Goal: Transaction & Acquisition: Purchase product/service

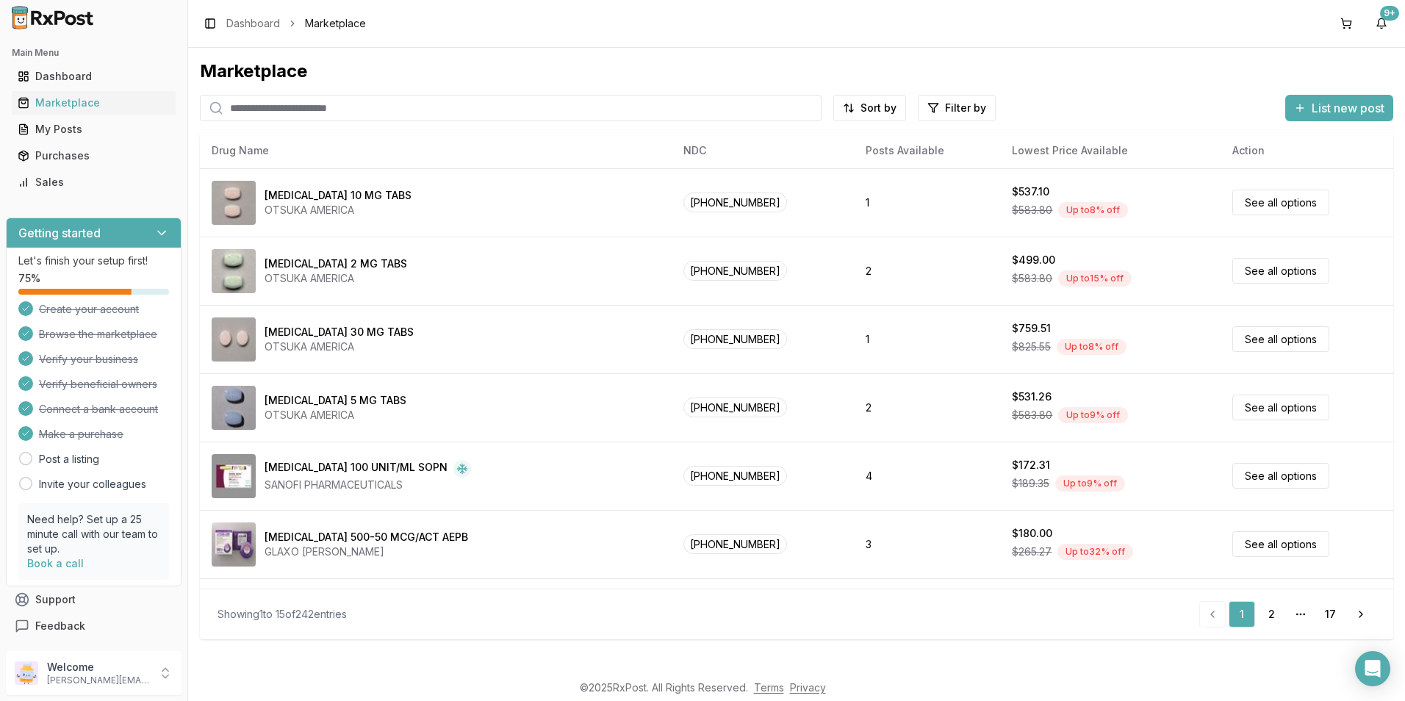
click at [295, 111] on input "search" at bounding box center [510, 108] width 621 height 26
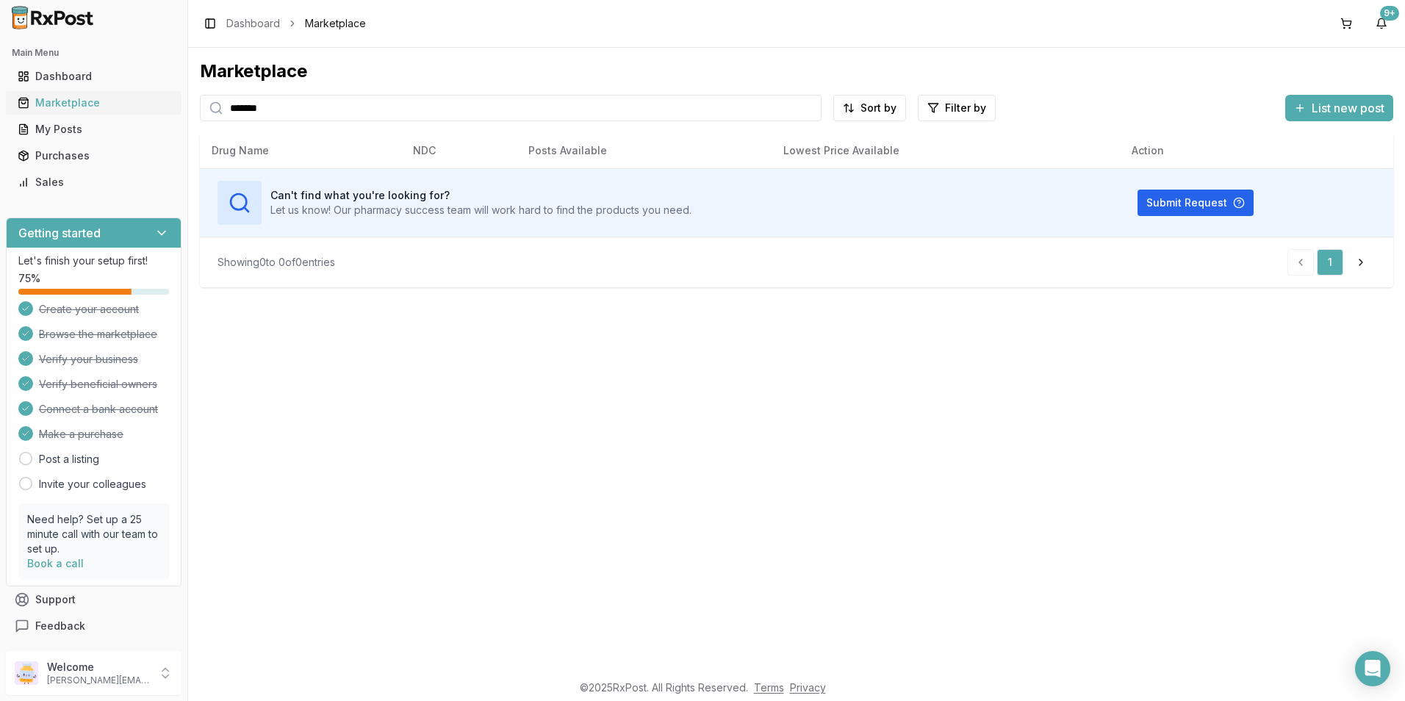
drag, startPoint x: 295, startPoint y: 111, endPoint x: 167, endPoint y: 99, distance: 127.6
click at [167, 100] on div "Main Menu Dashboard Marketplace My Posts Purchases Sales Getting started Let's …" at bounding box center [702, 350] width 1405 height 701
type input "********"
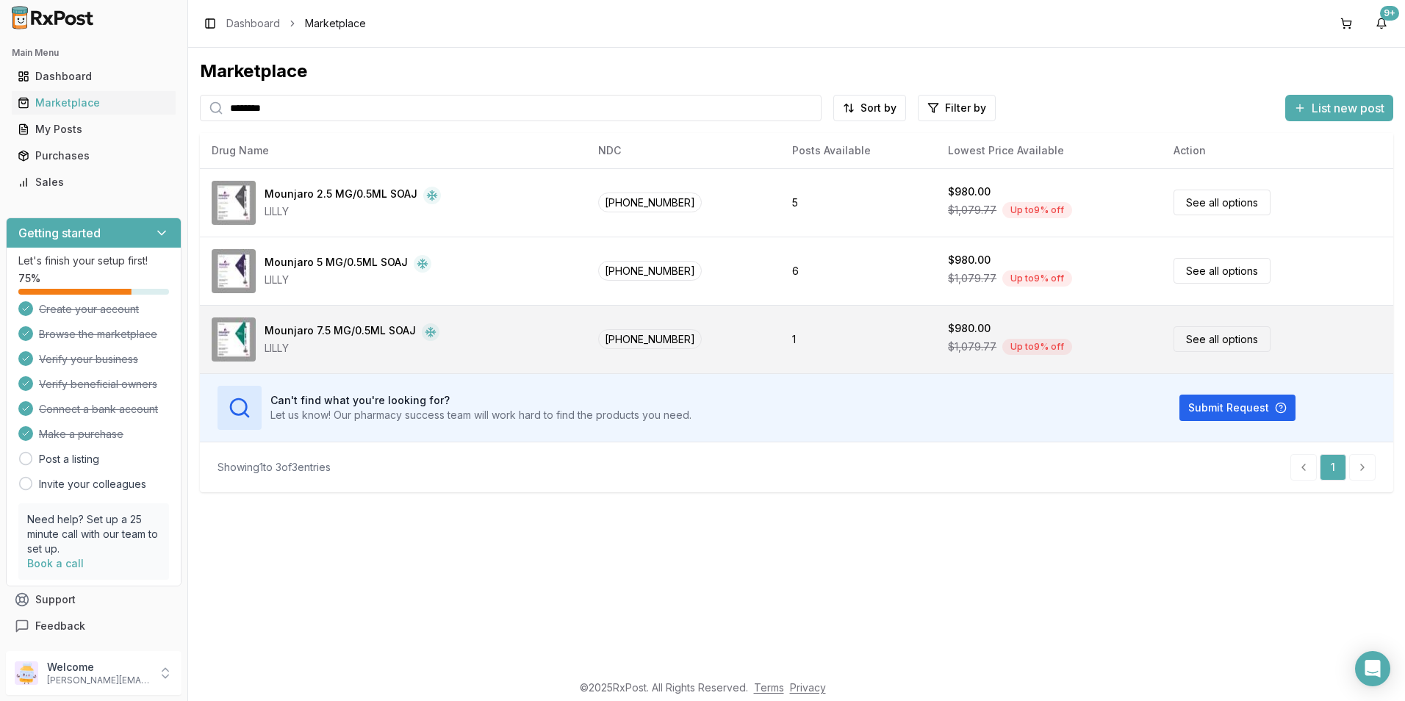
click at [1202, 339] on link "See all options" at bounding box center [1221, 339] width 97 height 26
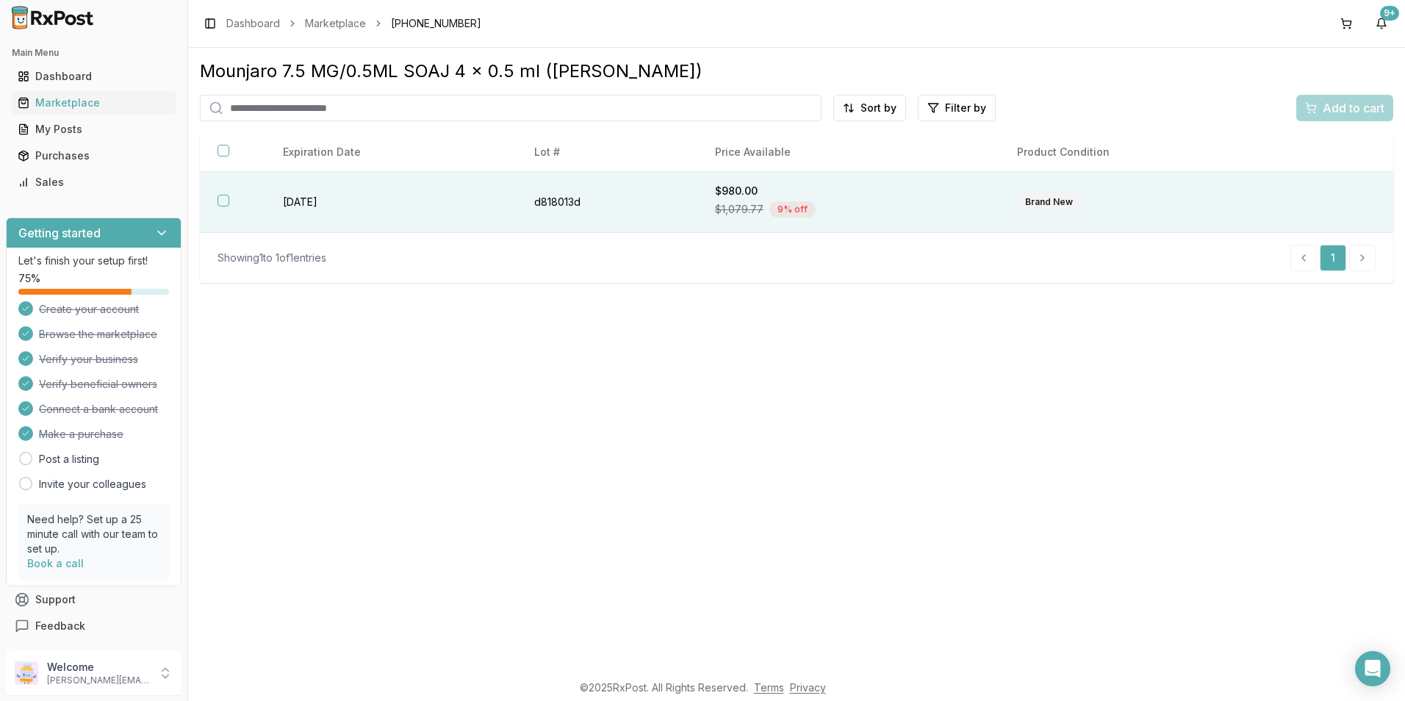
click at [229, 198] on th at bounding box center [232, 202] width 65 height 61
click at [1346, 111] on span "Add to cart" at bounding box center [1353, 108] width 62 height 18
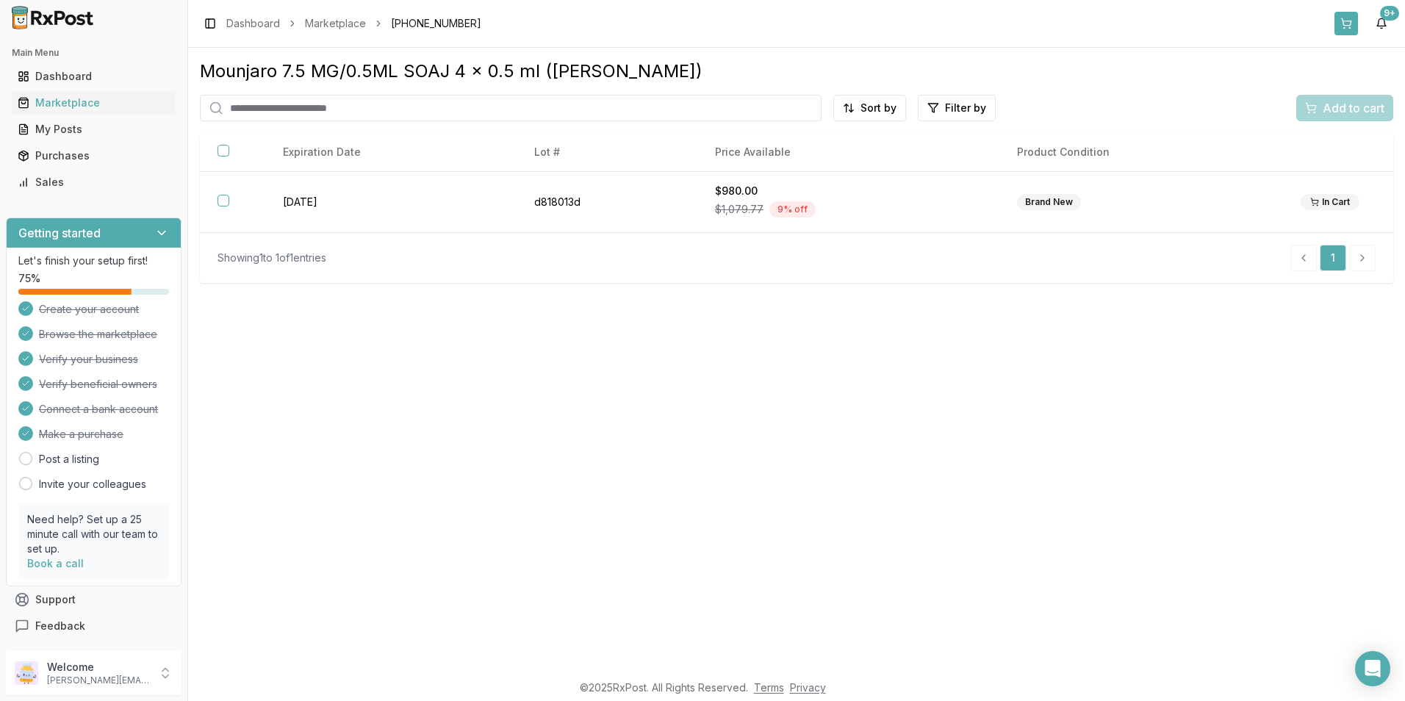
click at [1351, 24] on button at bounding box center [1346, 24] width 24 height 24
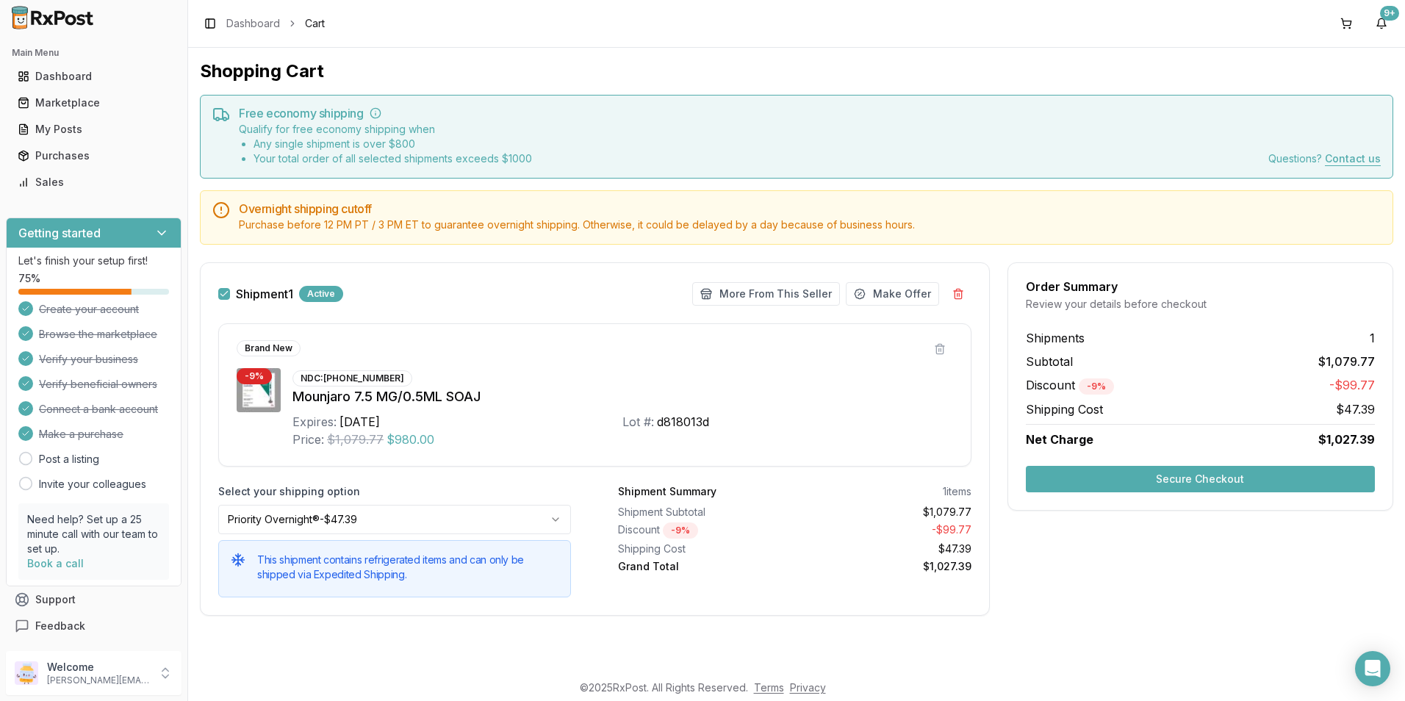
click at [1119, 474] on button "Secure Checkout" at bounding box center [1199, 479] width 349 height 26
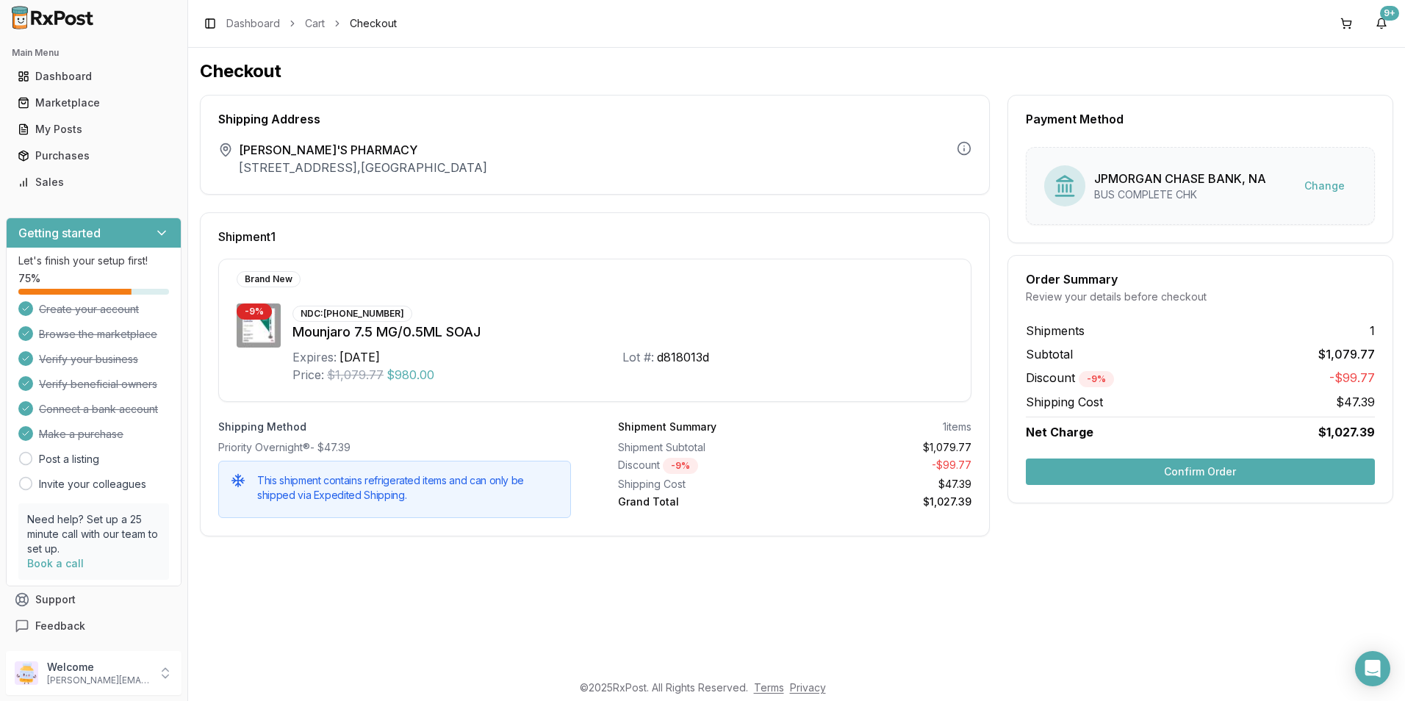
click at [1119, 474] on button "Confirm Order" at bounding box center [1199, 471] width 349 height 26
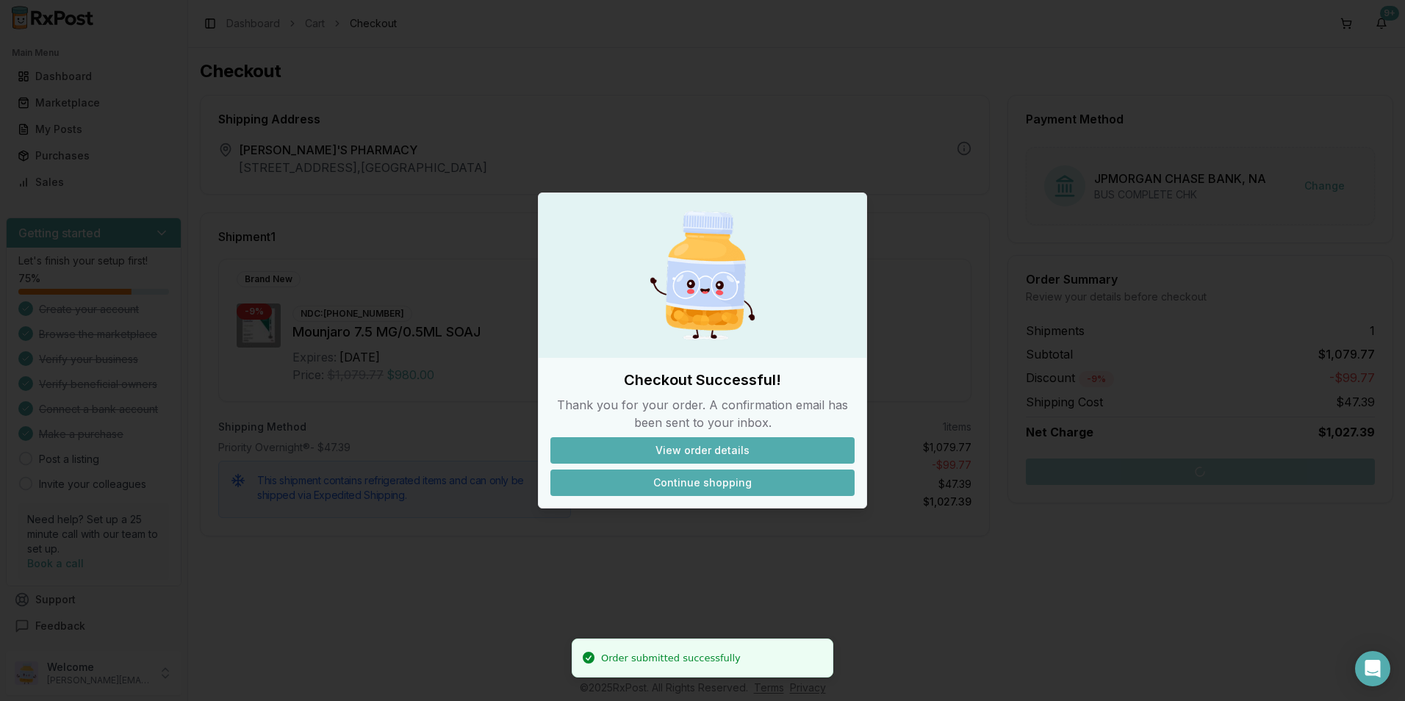
click at [720, 486] on button "Continue shopping" at bounding box center [702, 482] width 304 height 26
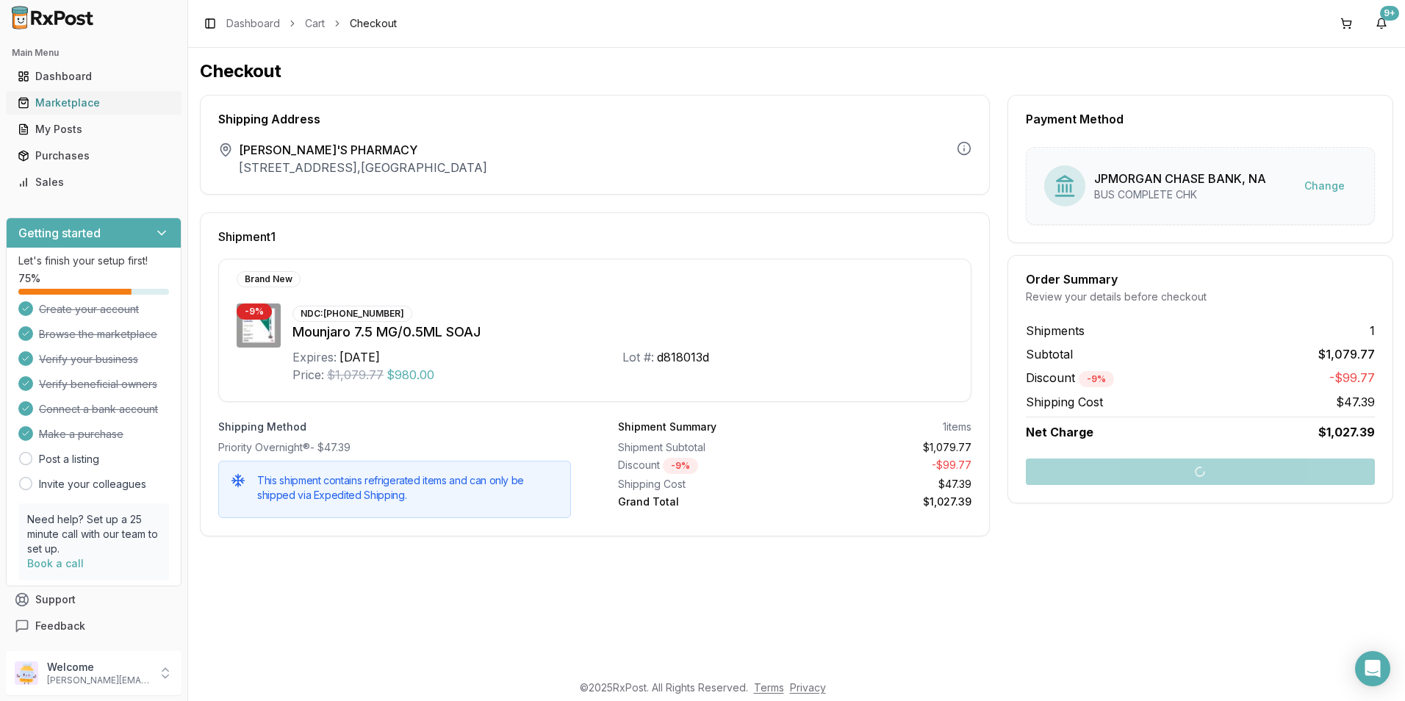
click at [51, 93] on link "Marketplace" at bounding box center [94, 103] width 164 height 26
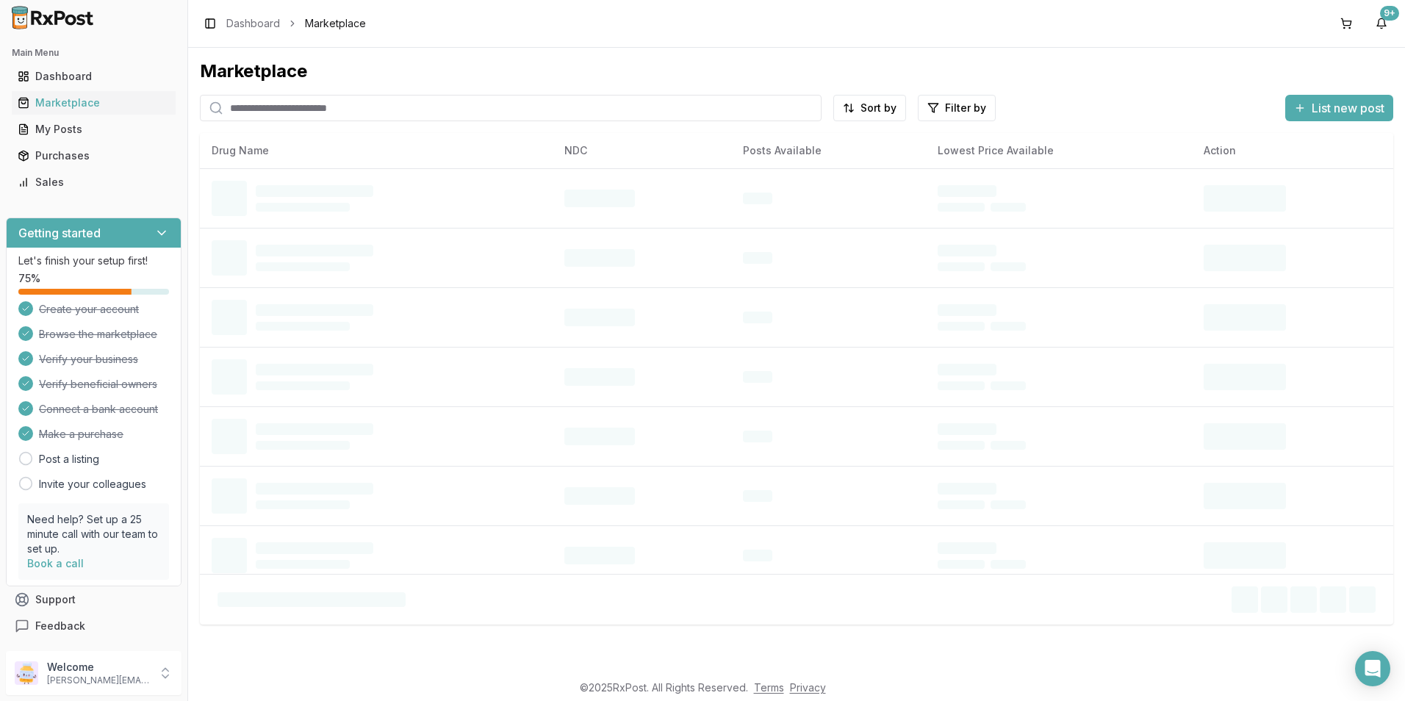
click at [267, 112] on input "search" at bounding box center [510, 108] width 621 height 26
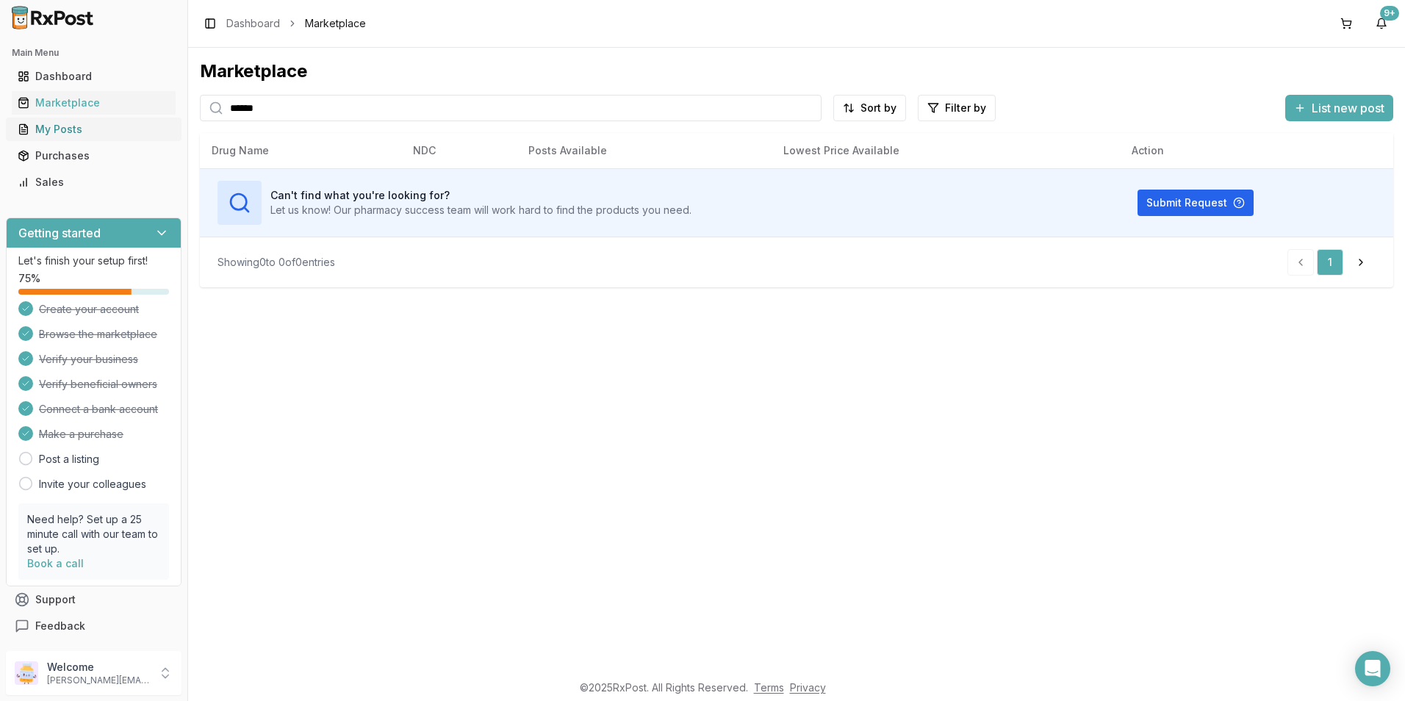
drag, startPoint x: 274, startPoint y: 115, endPoint x: 161, endPoint y: 126, distance: 113.7
click at [161, 126] on div "Main Menu Dashboard Marketplace My Posts Purchases Sales Getting started Let's …" at bounding box center [702, 350] width 1405 height 701
drag, startPoint x: 262, startPoint y: 112, endPoint x: 153, endPoint y: 112, distance: 109.5
click at [153, 112] on div "Main Menu Dashboard Marketplace My Posts Purchases Sales Getting started Let's …" at bounding box center [702, 350] width 1405 height 701
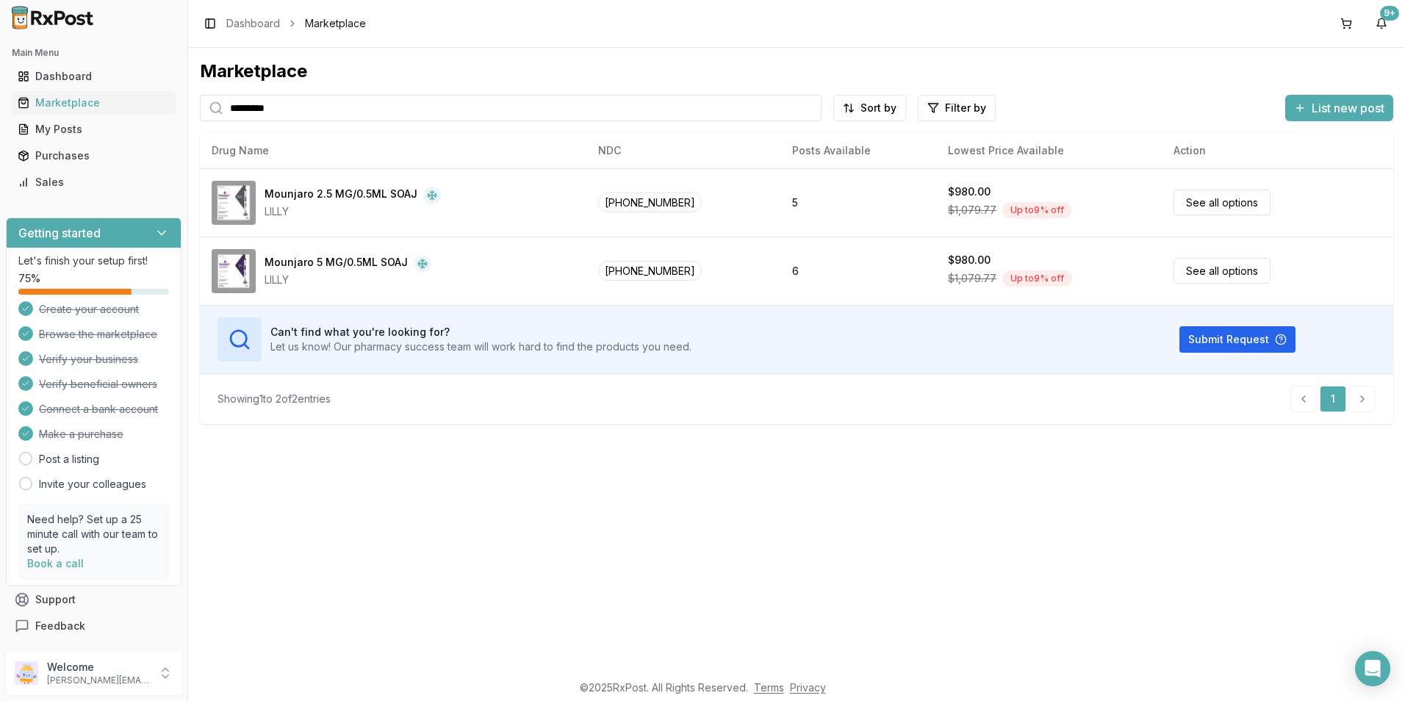
type input "********"
